Goal: Task Accomplishment & Management: Manage account settings

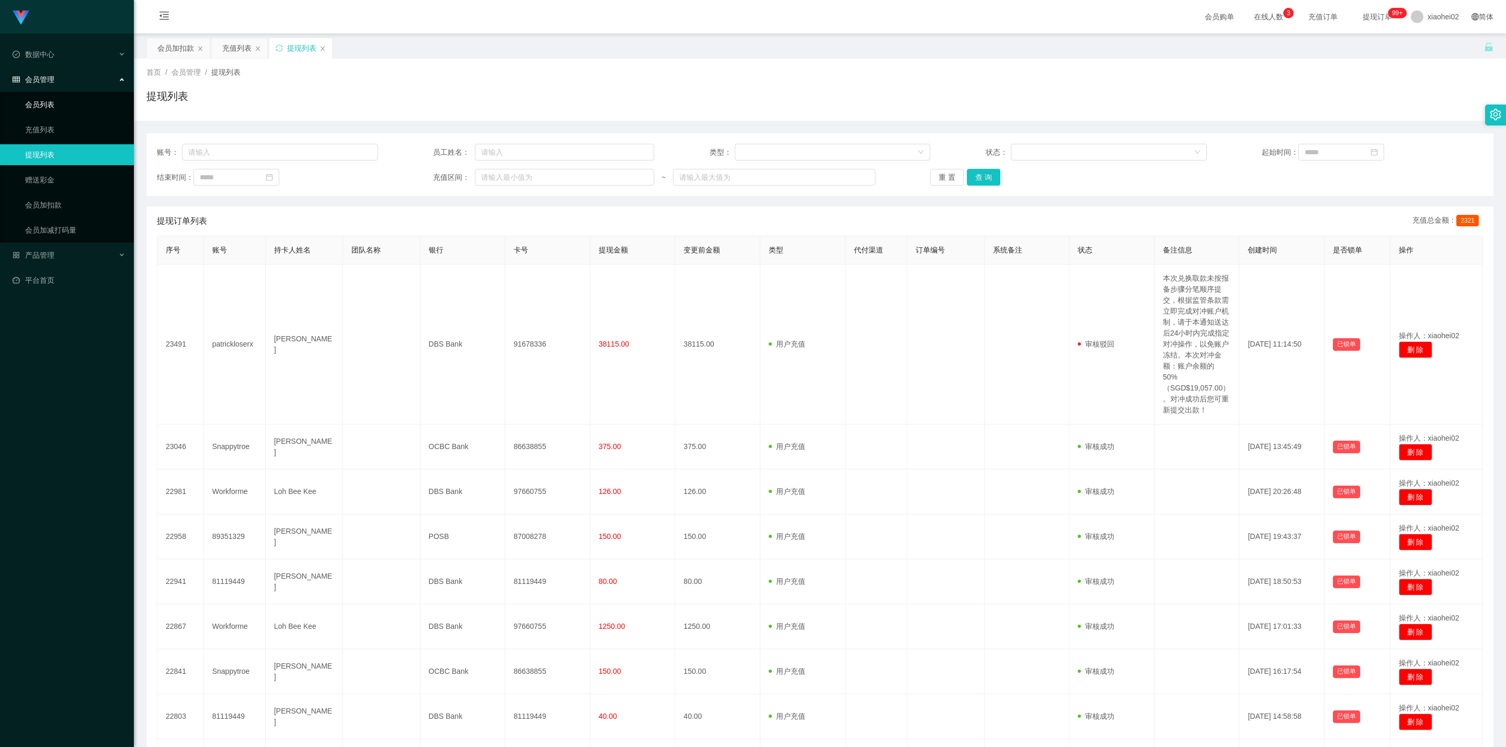
click at [58, 100] on link "会员列表" at bounding box center [75, 104] width 100 height 21
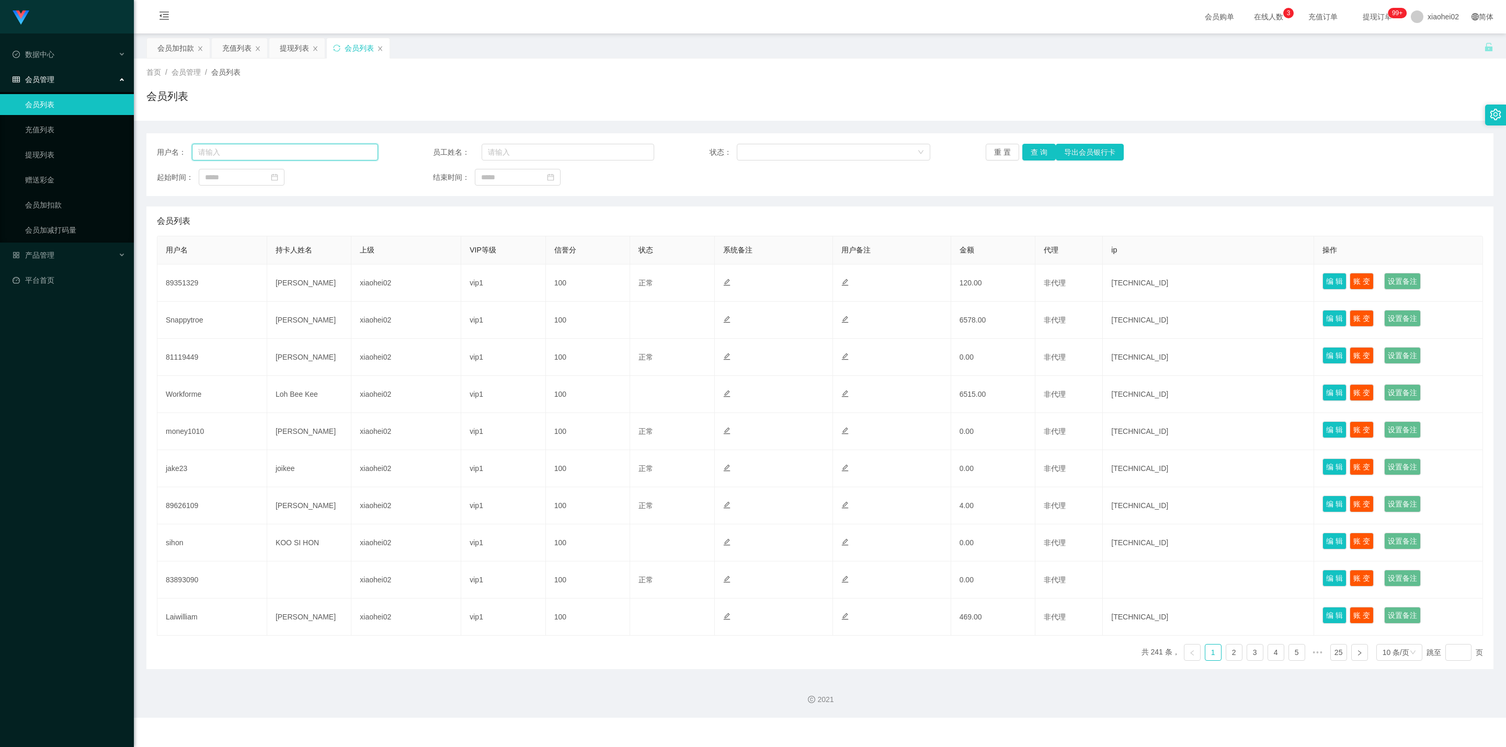
click at [313, 155] on input "text" at bounding box center [285, 152] width 186 height 17
paste input "Patrickloserx"
type input "Patrickloserx"
click at [1034, 151] on button "查 询" at bounding box center [1038, 152] width 33 height 17
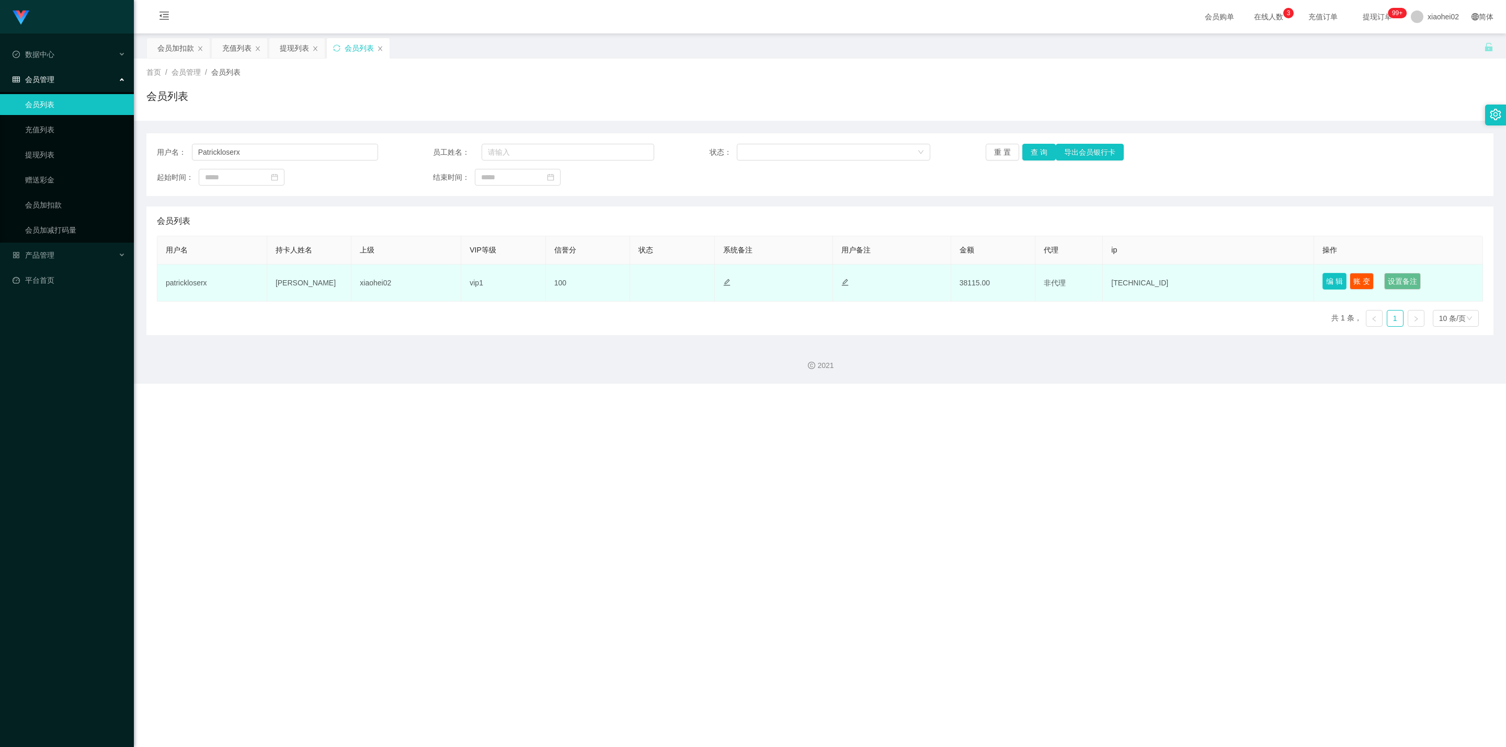
click at [1331, 281] on button "编 辑" at bounding box center [1335, 281] width 24 height 17
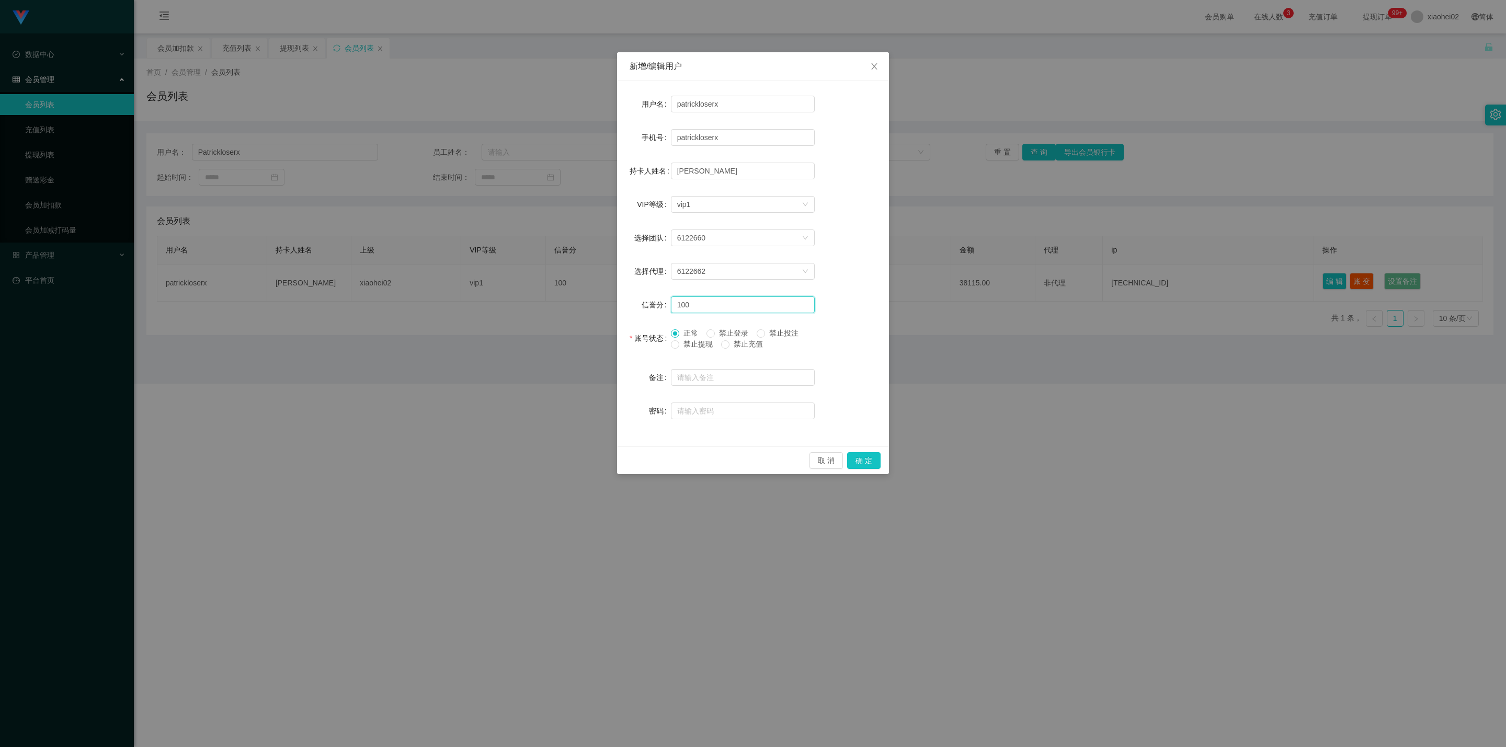
click at [777, 303] on input "100" at bounding box center [743, 305] width 144 height 17
type input "1"
type input "70"
click at [857, 463] on button "确 定" at bounding box center [863, 460] width 33 height 17
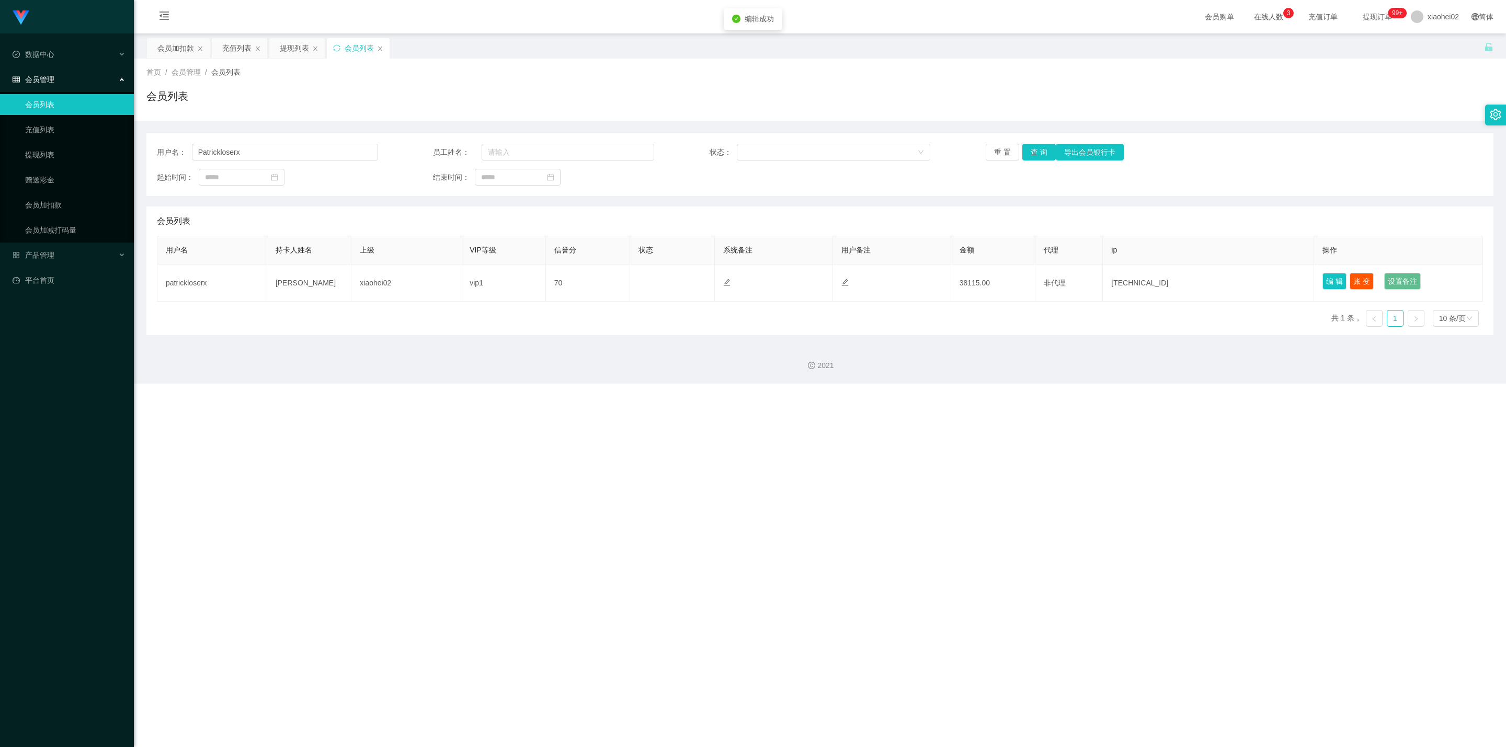
click at [948, 462] on div "Jingdong工作台代理端 数据中心 会员管理 会员列表 充值列表 提现列表 赠送彩金 会员加扣款 会员加减打码量 产品管理 平台首页 保存配置 重置配置 …" at bounding box center [753, 373] width 1506 height 747
click at [879, 632] on div "Jingdong工作台代理端 数据中心 会员管理 会员列表 充值列表 提现列表 赠送彩金 会员加扣款 会员加减打码量 产品管理 平台首页 保存配置 重置配置 …" at bounding box center [753, 373] width 1506 height 747
drag, startPoint x: 265, startPoint y: 155, endPoint x: 123, endPoint y: 143, distance: 142.8
click at [123, 143] on section "Jingdong工作台代理端 数据中心 会员管理 会员列表 充值列表 提现列表 赠送彩金 会员加扣款 会员加减打码量 产品管理 平台首页 保存配置 重置配置 …" at bounding box center [753, 192] width 1506 height 384
click at [1038, 154] on button "查 询" at bounding box center [1038, 152] width 33 height 17
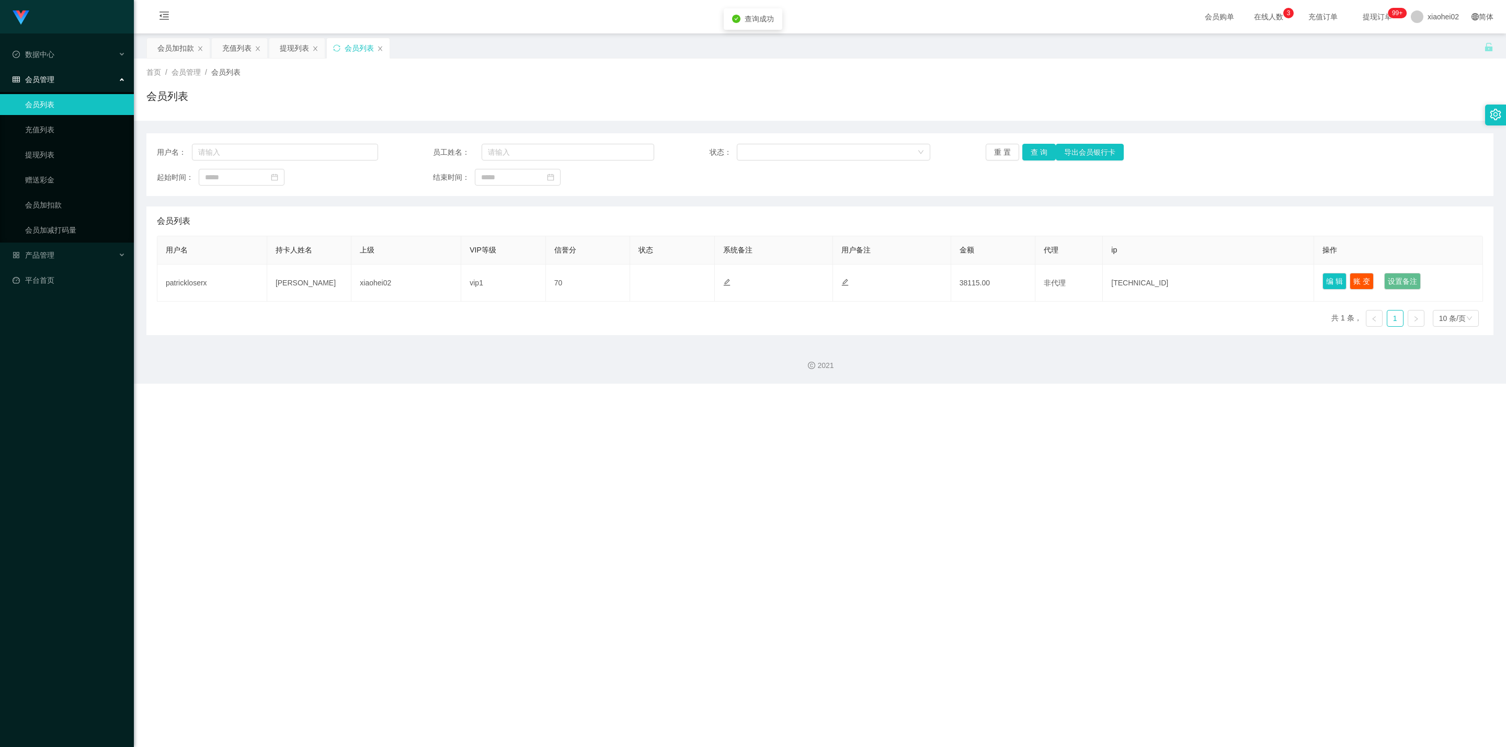
click at [1031, 142] on div "用户名： 员工姓名： 状态： 重 置 查 询 导出会员银行卡 起始时间： 结束时间：" at bounding box center [819, 164] width 1347 height 63
click at [1031, 149] on button "查 询" at bounding box center [1038, 152] width 33 height 17
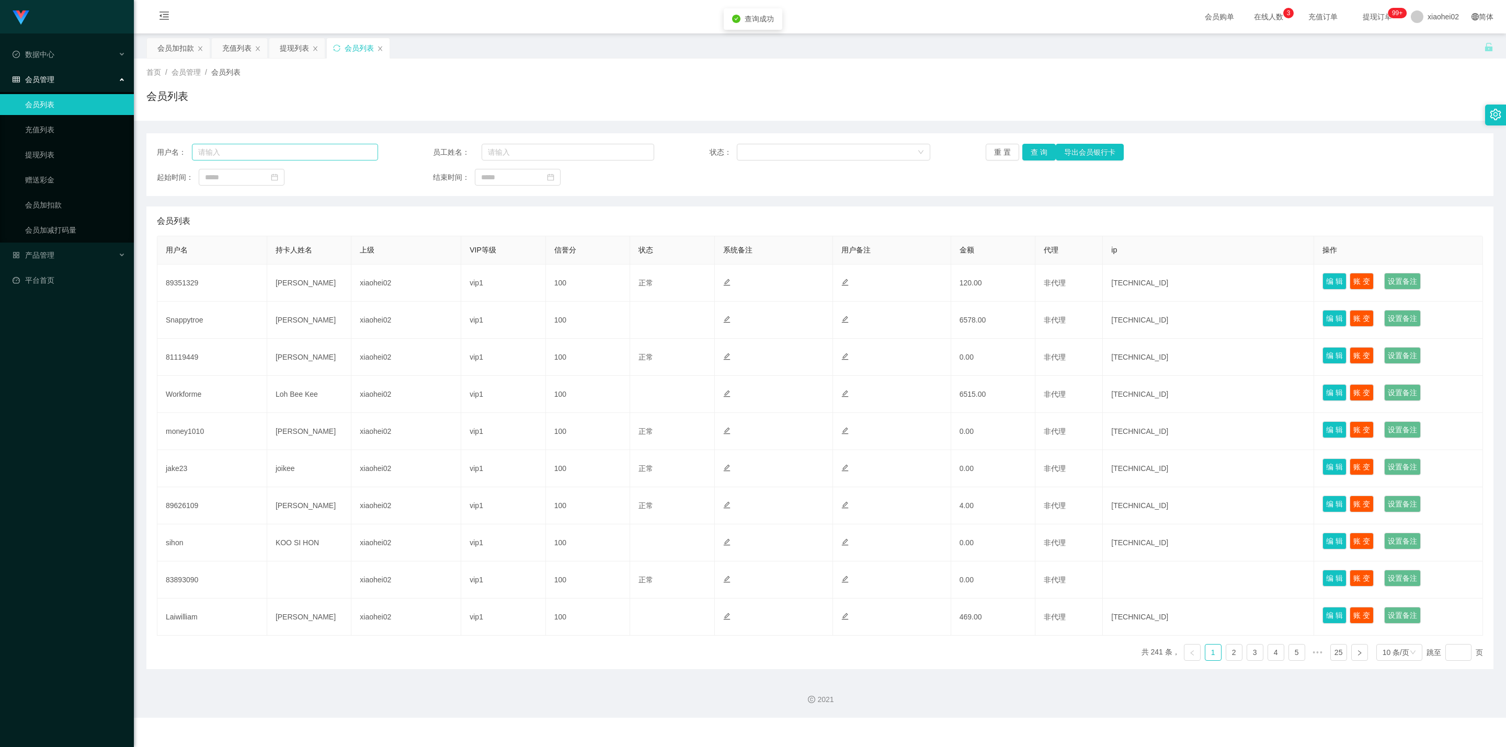
drag, startPoint x: 261, startPoint y: 134, endPoint x: 268, endPoint y: 146, distance: 14.1
click at [265, 141] on div "用户名： 员工姓名： 状态： 重 置 查 询 导出会员银行卡 起始时间： 结束时间：" at bounding box center [819, 164] width 1347 height 63
click at [268, 146] on input "text" at bounding box center [285, 152] width 186 height 17
paste input "Patrickloserx"
type input "Patrickloserx"
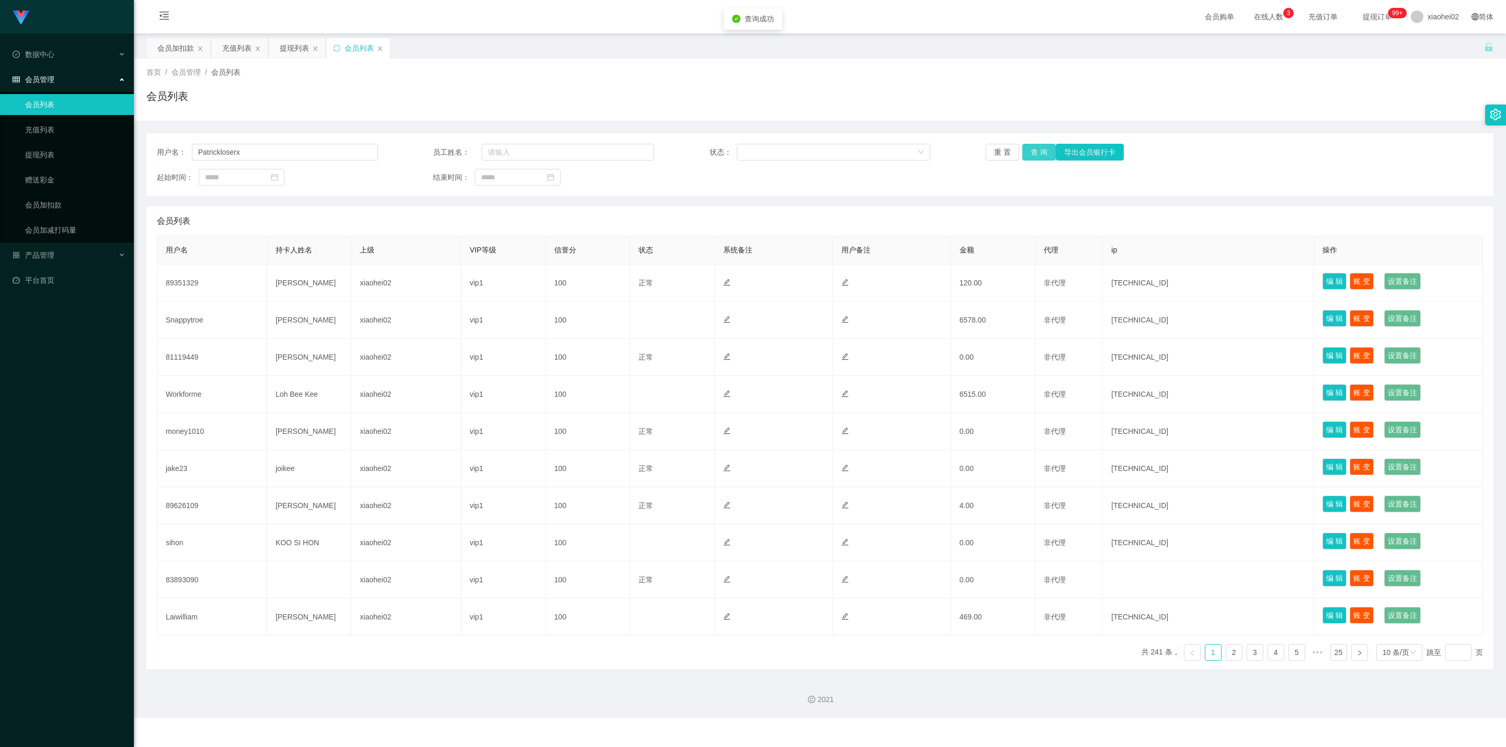
click at [1044, 151] on button "查 询" at bounding box center [1038, 152] width 33 height 17
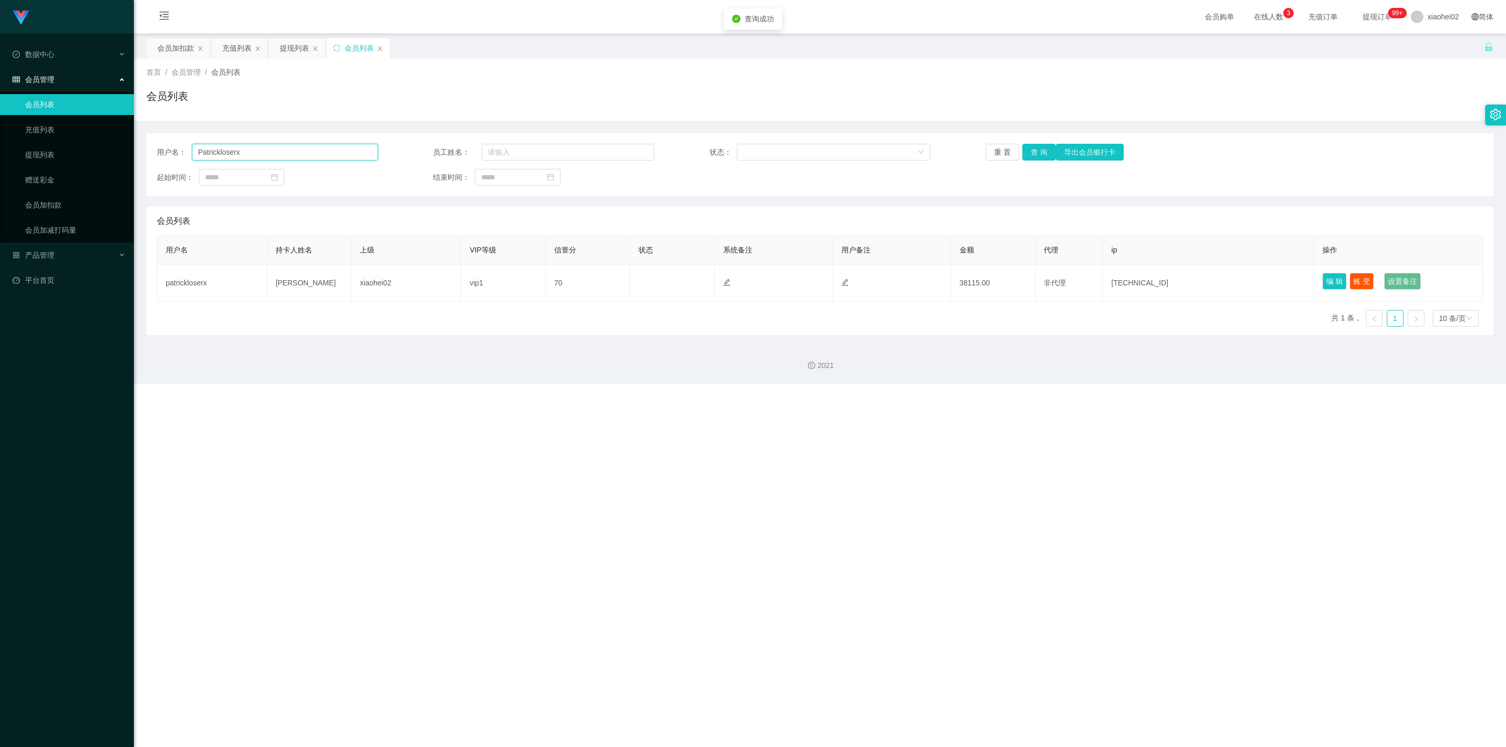
click at [276, 160] on input "Patrickloserx" at bounding box center [285, 152] width 186 height 17
drag, startPoint x: 275, startPoint y: 160, endPoint x: 139, endPoint y: 151, distance: 136.8
click at [108, 148] on section "Jingdong工作台代理端 数据中心 会员管理 会员列表 充值列表 提现列表 赠送彩金 会员加扣款 会员加减打码量 产品管理 平台首页 保存配置 重置配置 …" at bounding box center [753, 192] width 1506 height 384
click at [1034, 151] on button "查 询" at bounding box center [1038, 152] width 33 height 17
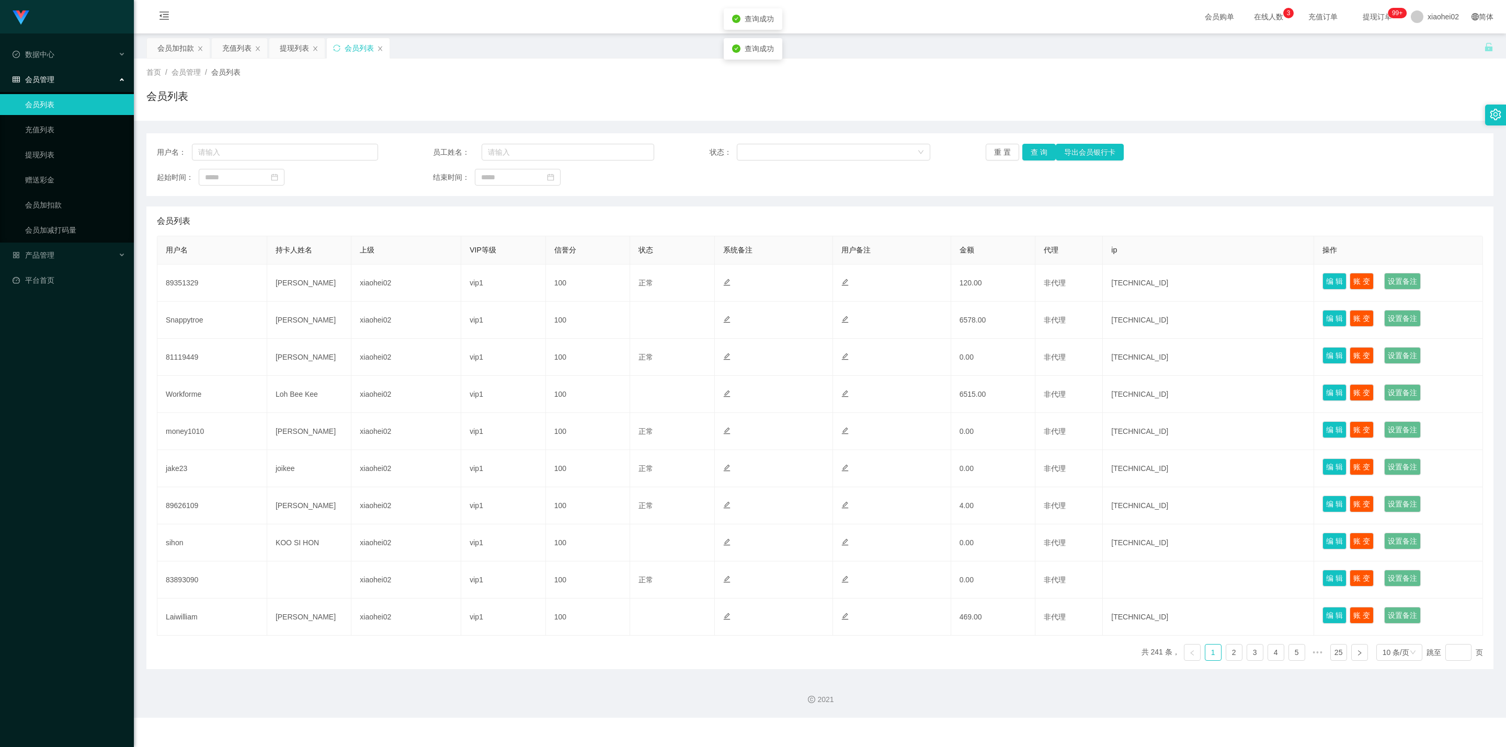
click at [1339, 134] on div "用户名： 员工姓名： 状态： 重 置 查 询 导出会员银行卡 起始时间： 结束时间：" at bounding box center [819, 164] width 1347 height 63
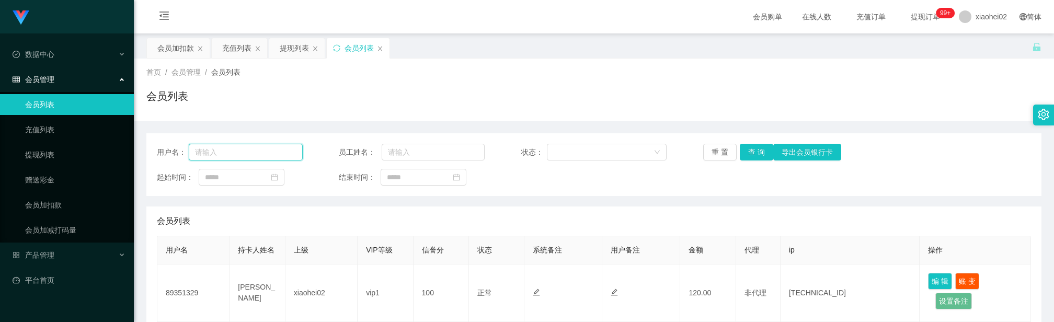
click at [279, 151] on input "text" at bounding box center [246, 152] width 114 height 17
